Goal: Navigation & Orientation: Find specific page/section

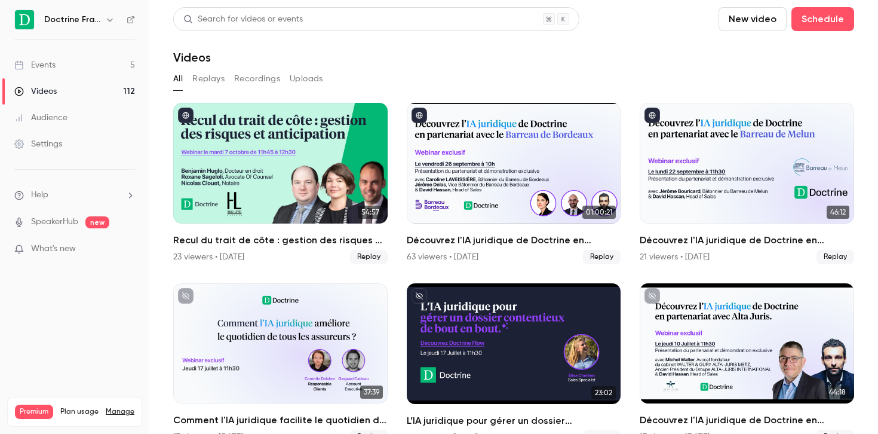
scroll to position [818, 0]
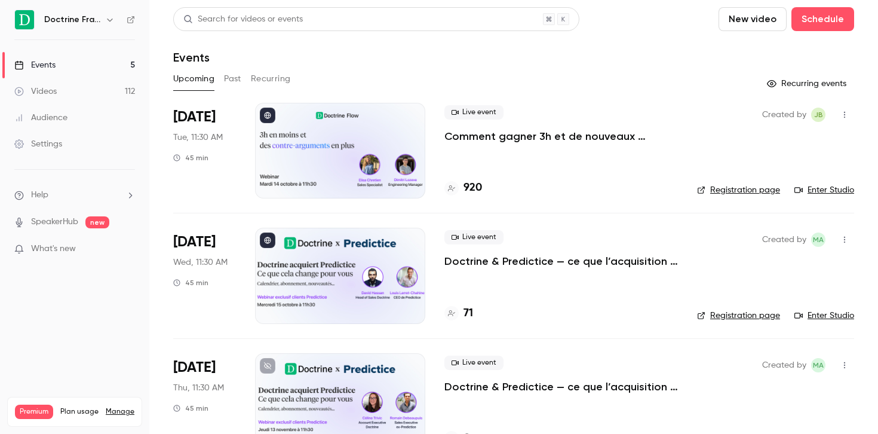
scroll to position [39, 0]
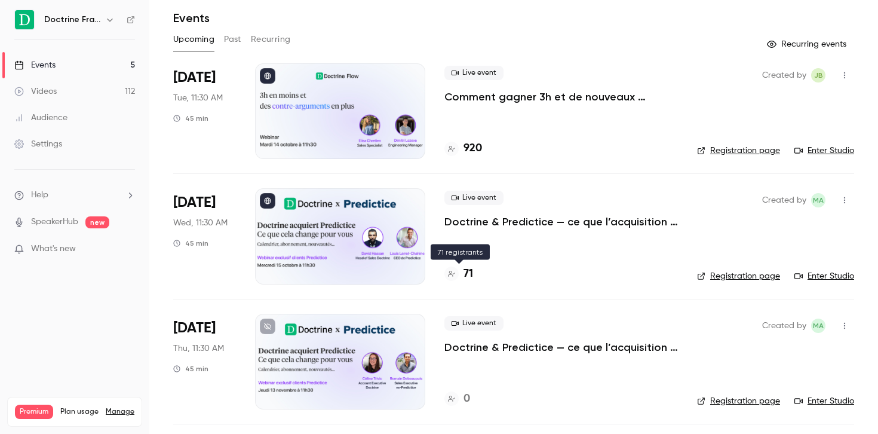
click at [464, 271] on h4 "71" at bounding box center [469, 274] width 10 height 16
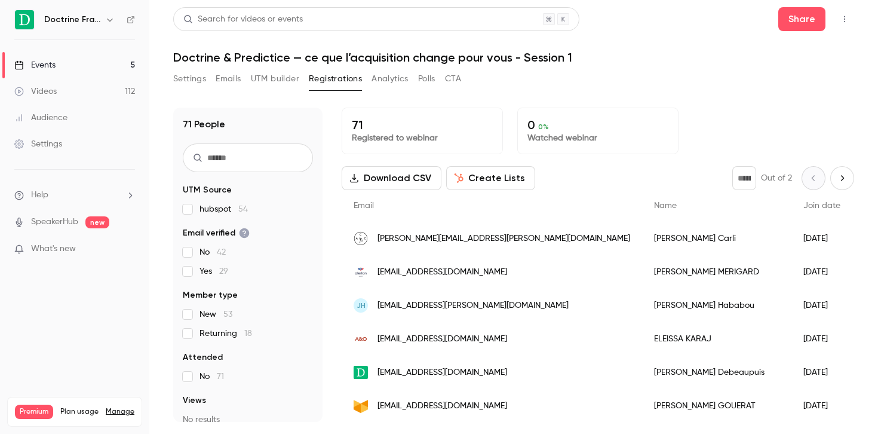
click at [74, 59] on link "Events 5" at bounding box center [74, 65] width 149 height 26
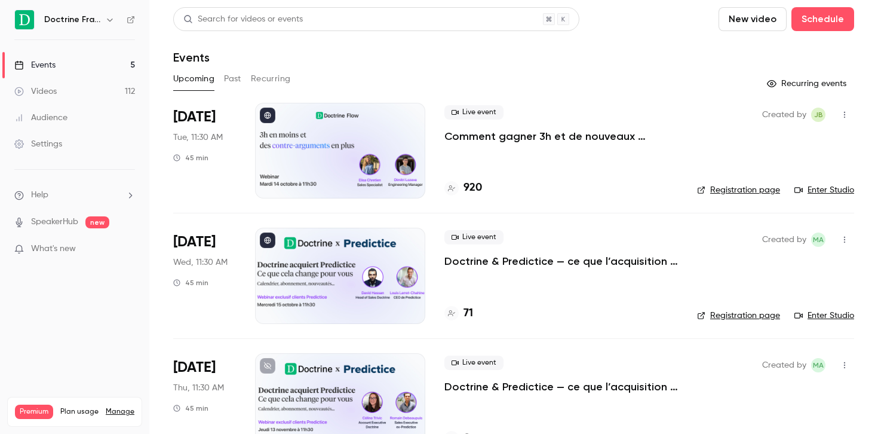
click at [69, 11] on div "Doctrine France" at bounding box center [74, 20] width 121 height 20
click at [97, 16] on h6 "Doctrine France" at bounding box center [72, 20] width 56 height 12
click at [110, 19] on icon "button" at bounding box center [110, 20] width 10 height 10
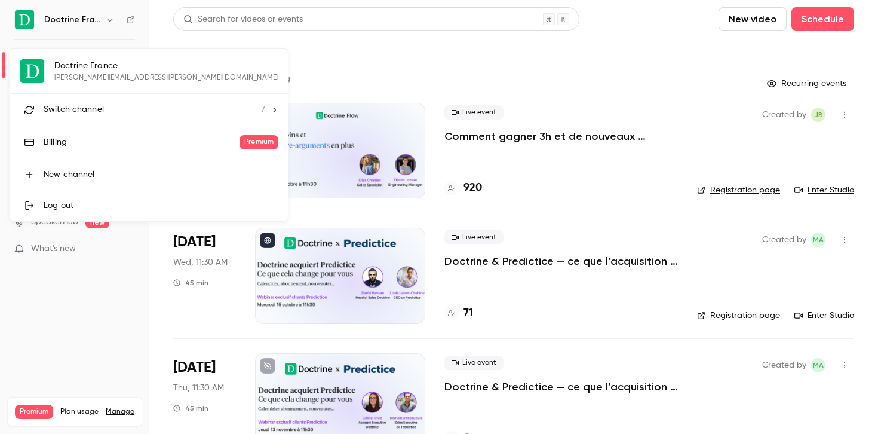
click at [125, 102] on li "Switch channel 7" at bounding box center [149, 110] width 278 height 32
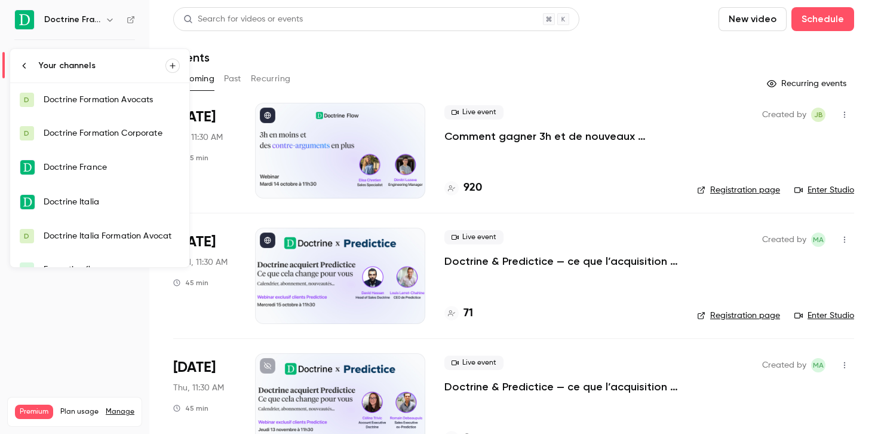
scroll to position [53, 0]
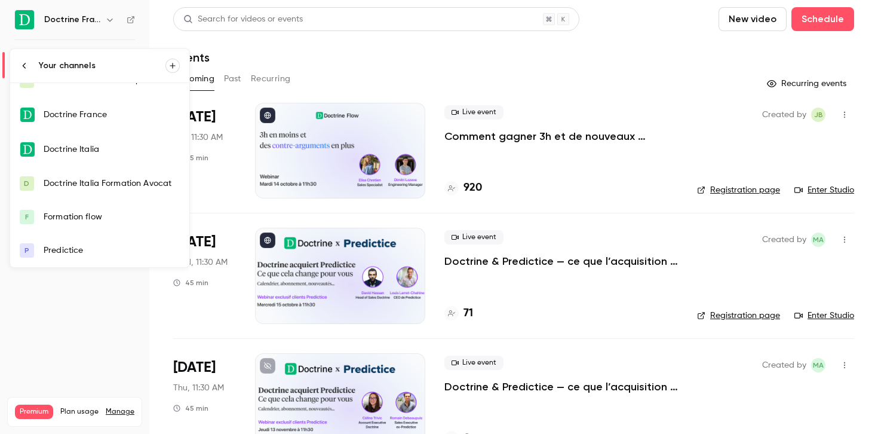
click at [70, 252] on div "Predictice" at bounding box center [112, 250] width 136 height 12
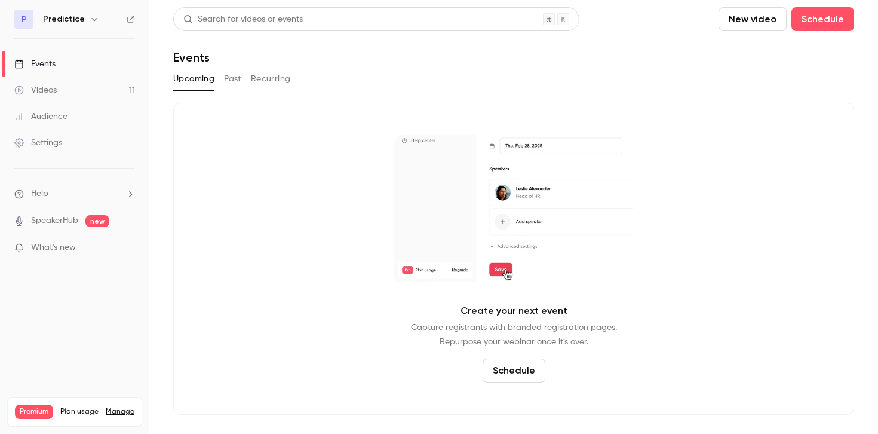
click at [234, 78] on button "Past" at bounding box center [232, 78] width 17 height 19
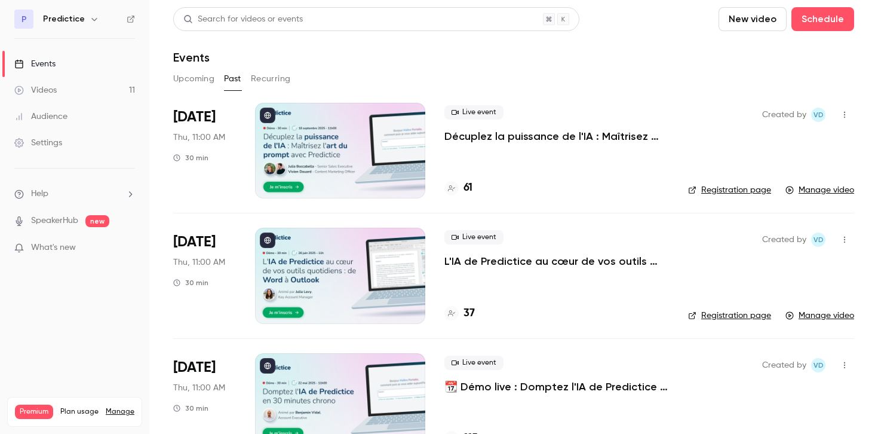
click at [190, 70] on button "Upcoming" at bounding box center [193, 78] width 41 height 19
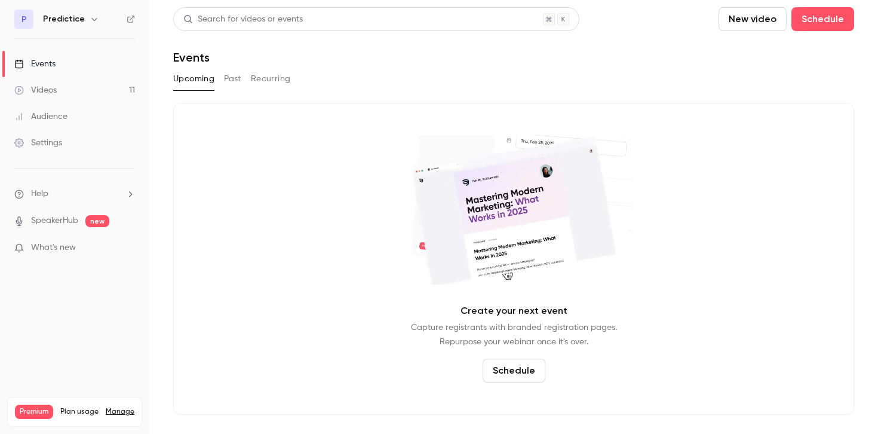
click at [278, 78] on button "Recurring" at bounding box center [271, 78] width 40 height 19
